Goal: Communication & Community: Answer question/provide support

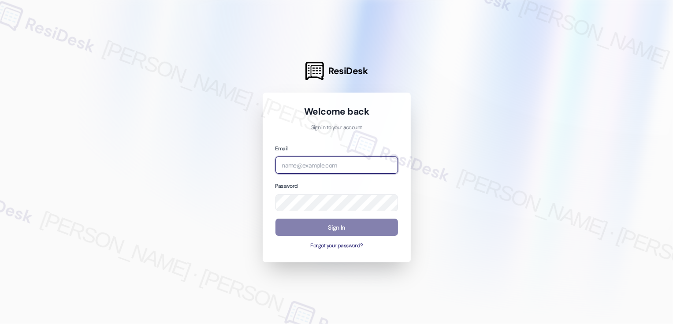
click at [307, 162] on input "email" at bounding box center [336, 164] width 122 height 17
click at [637, 104] on div at bounding box center [336, 162] width 673 height 324
click at [314, 164] on input "email" at bounding box center [336, 164] width 122 height 17
type input "automated-surveys-venture_communities-[PERSON_NAME].[PERSON_NAME]@venture_[DOMA…"
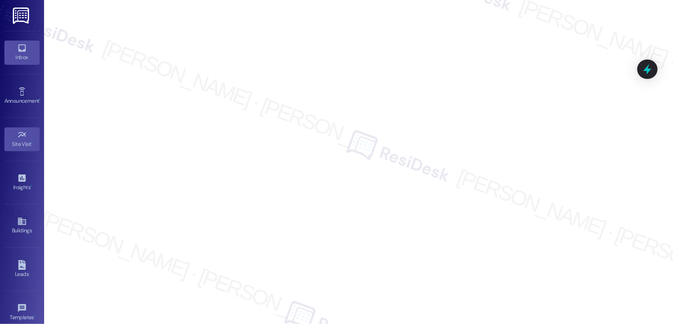
click at [11, 42] on link "Inbox" at bounding box center [21, 53] width 35 height 24
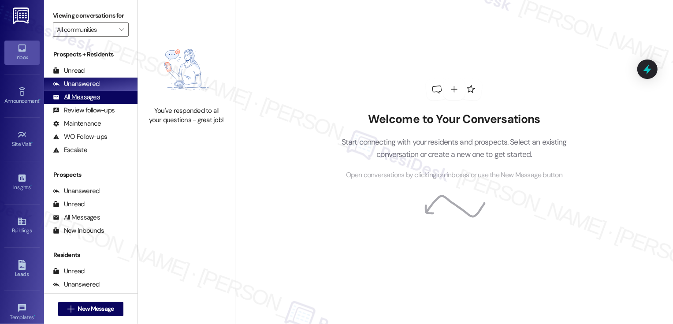
click at [82, 102] on div "All Messages" at bounding box center [76, 97] width 47 height 9
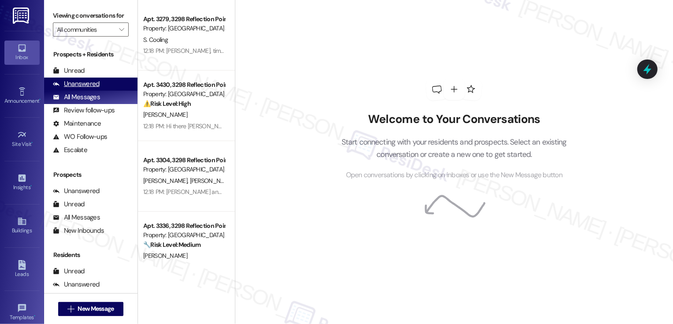
click at [104, 91] on div "Unanswered (0)" at bounding box center [90, 84] width 93 height 13
